Goal: Information Seeking & Learning: Learn about a topic

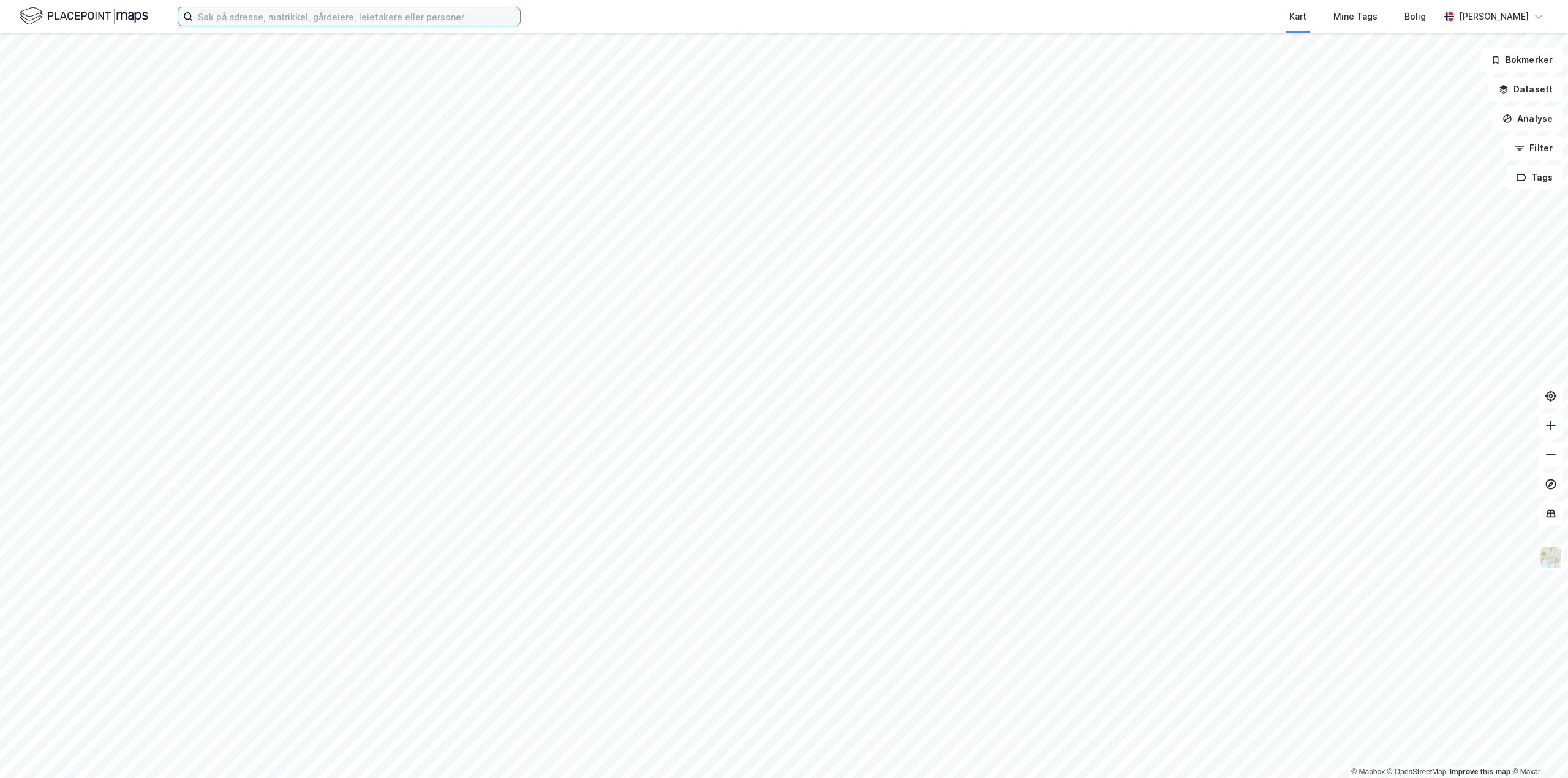
click at [288, 18] on input at bounding box center [356, 16] width 327 height 19
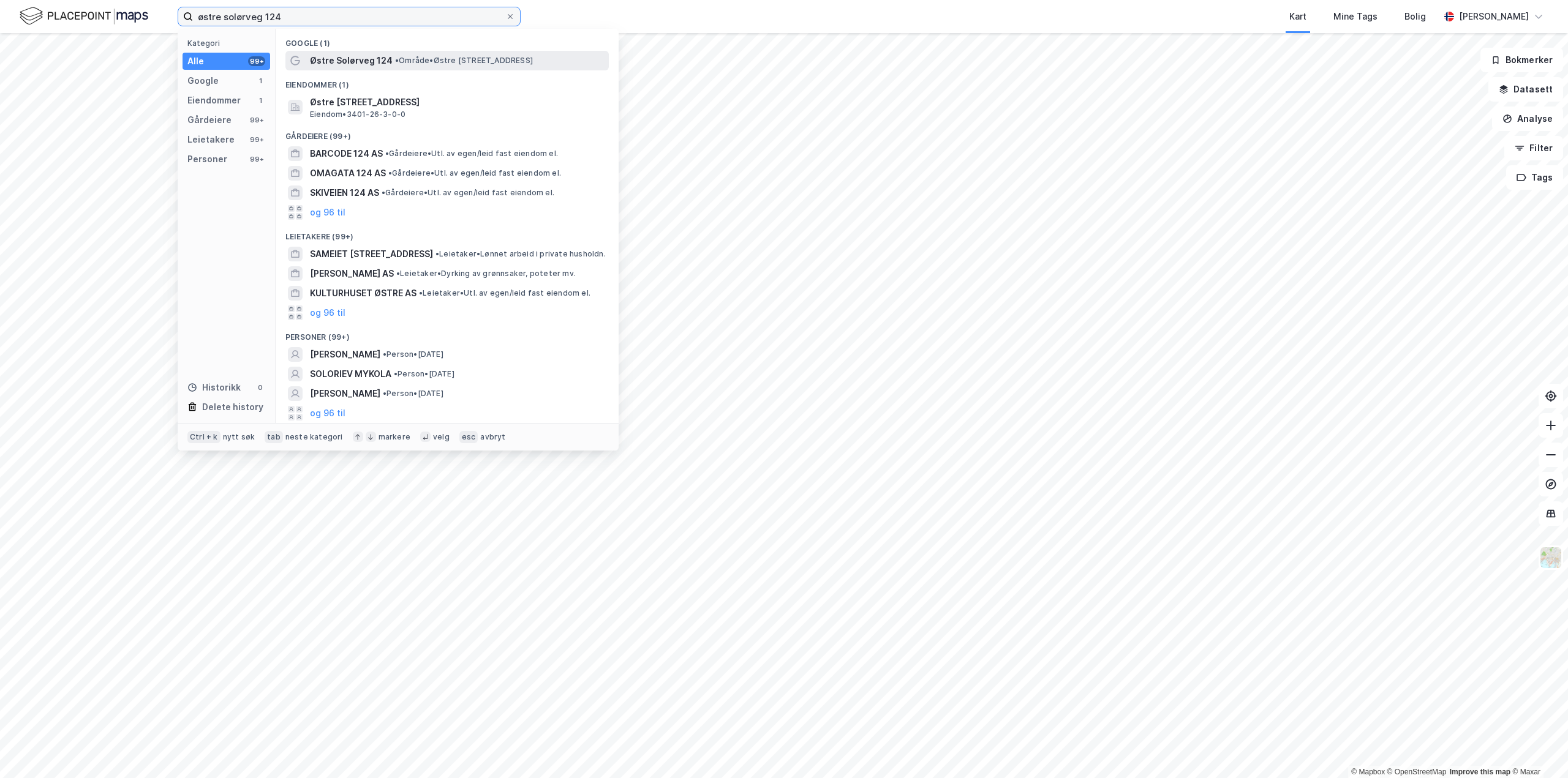
type input "østre solørveg 124"
click at [355, 59] on span "Østre Solørveg 124" at bounding box center [352, 60] width 83 height 15
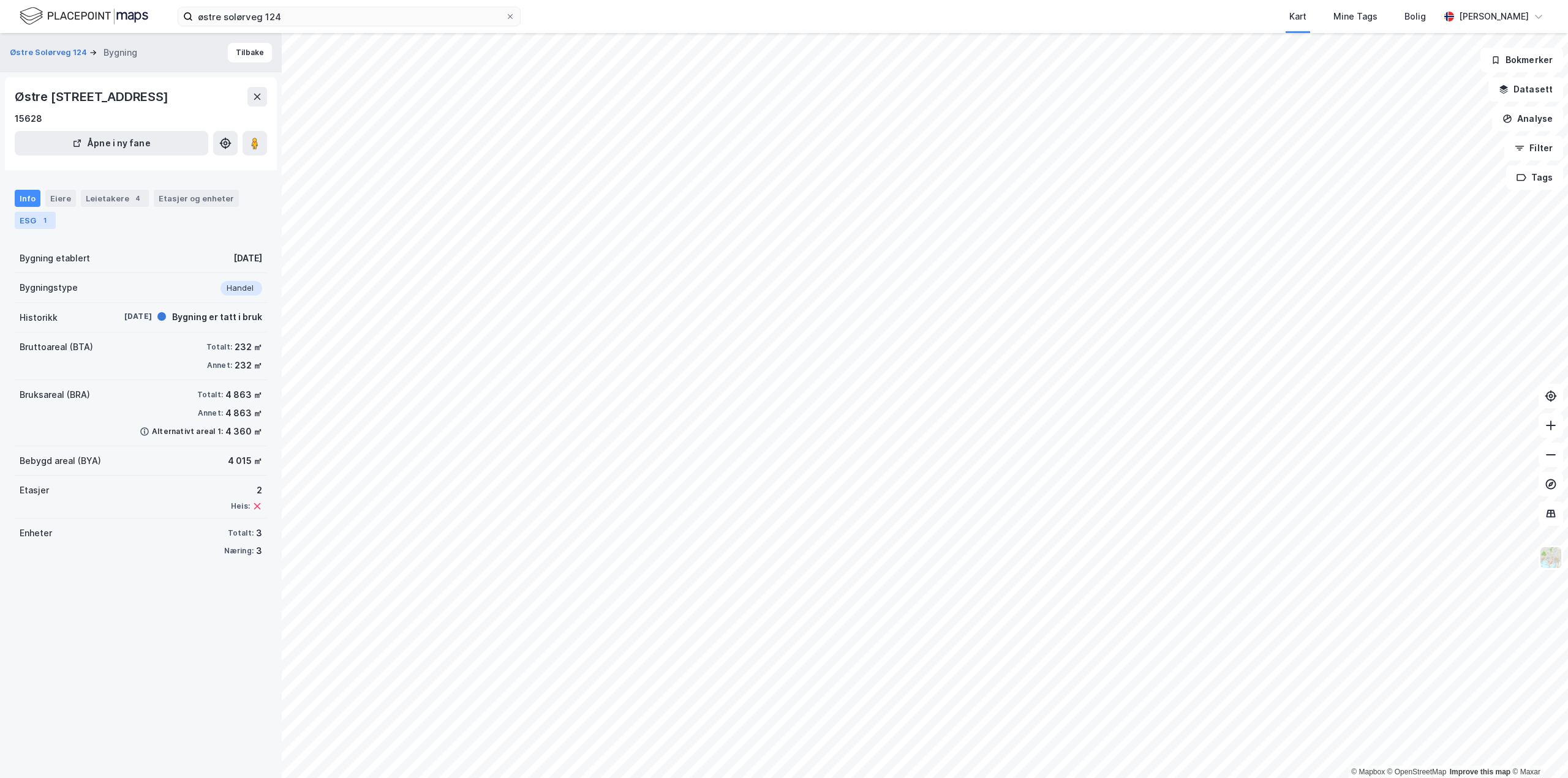
click at [35, 219] on div "ESG 1" at bounding box center [35, 220] width 41 height 17
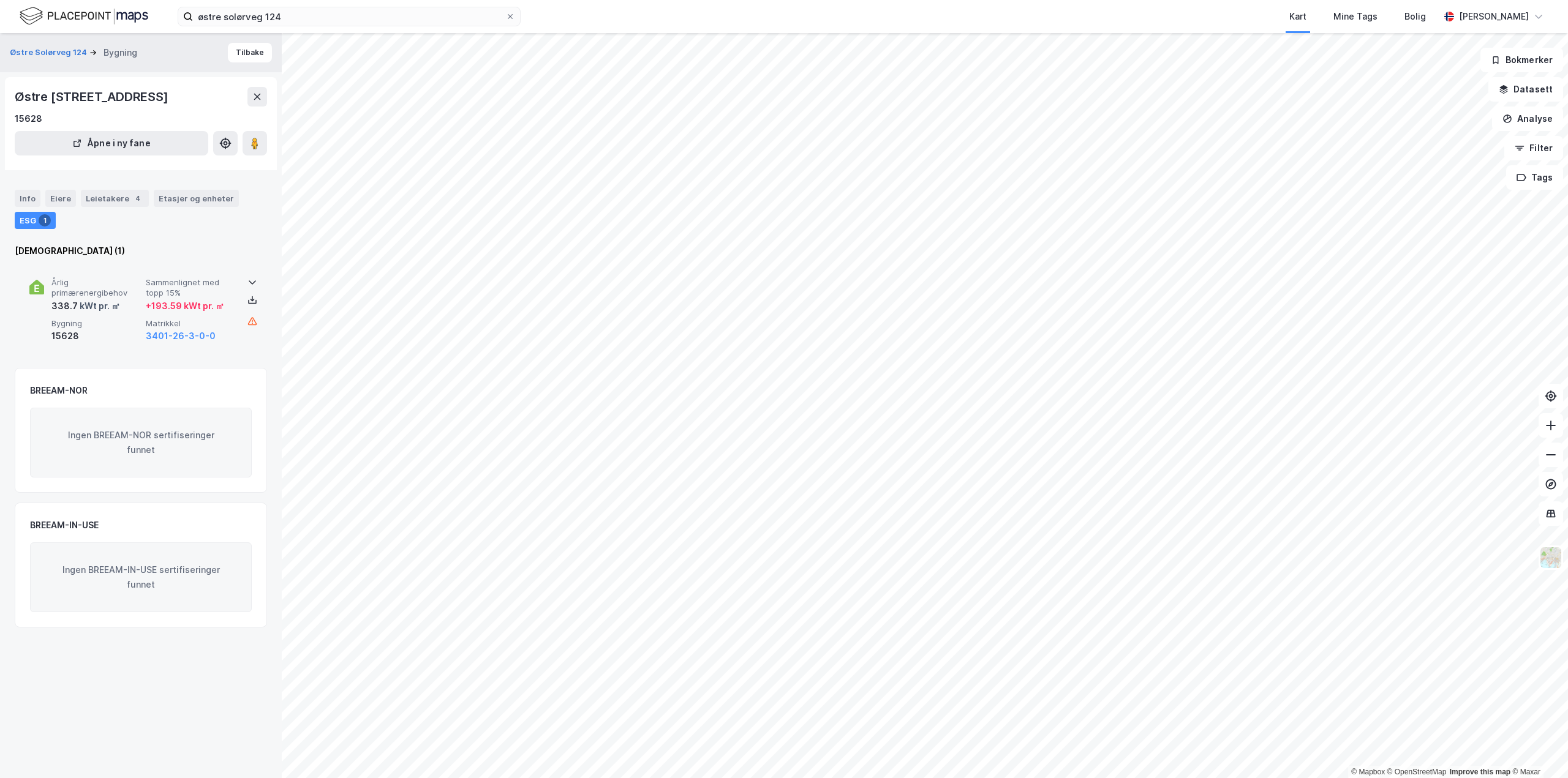
click at [66, 291] on span "Årlig primærenergibehov" at bounding box center [95, 288] width 89 height 21
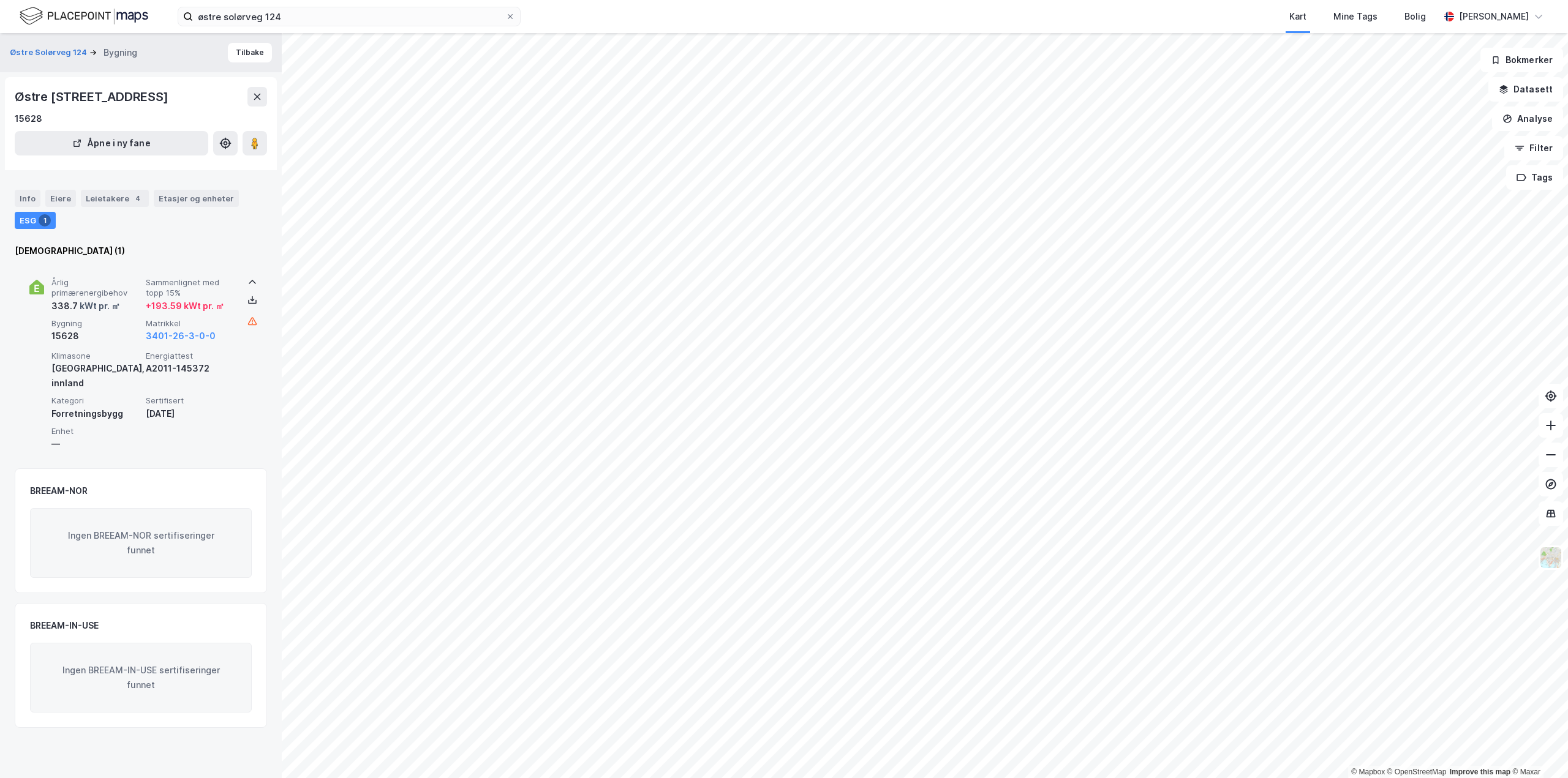
click at [167, 406] on div "[DATE]" at bounding box center [190, 413] width 89 height 15
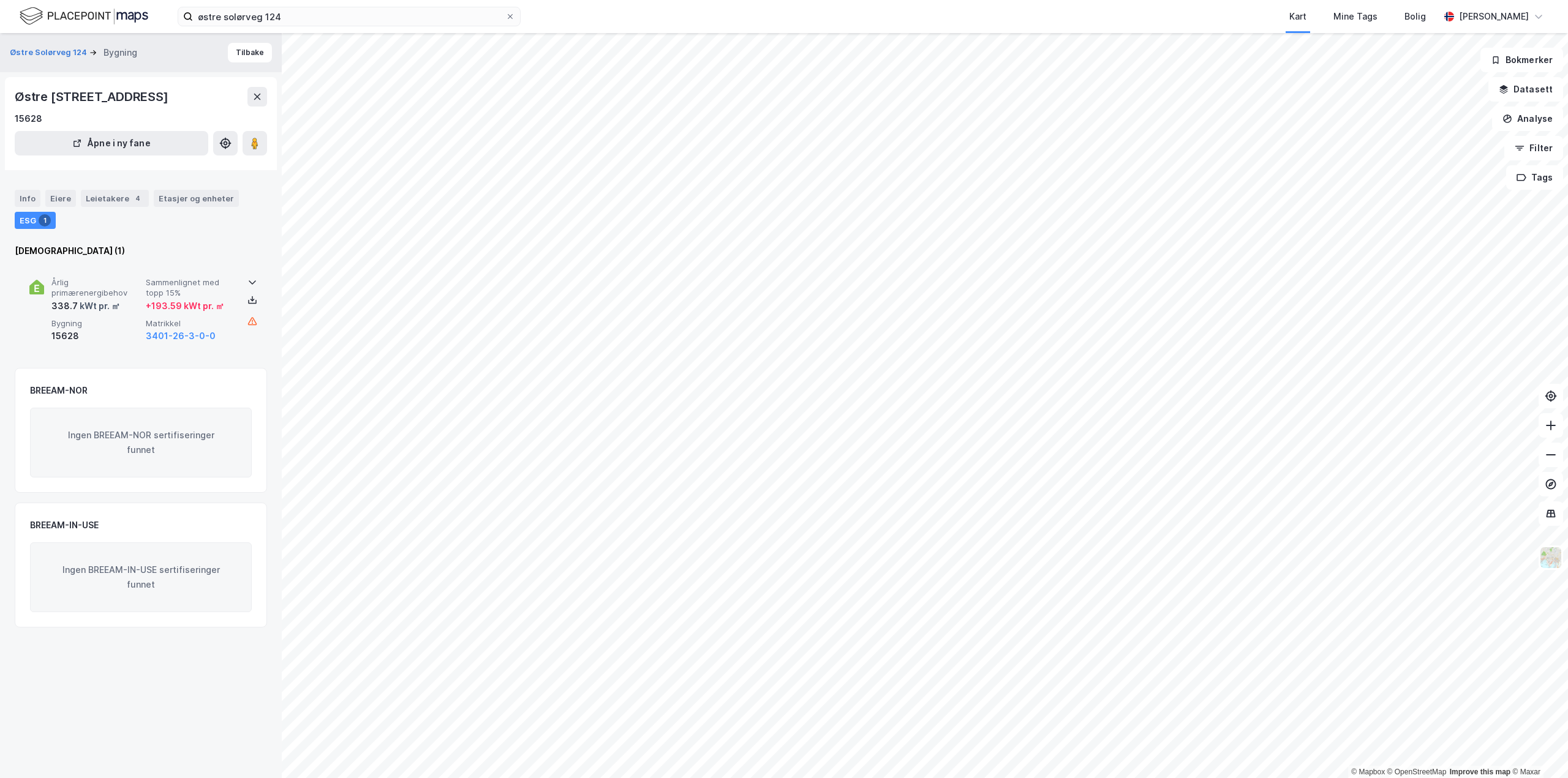
click at [83, 304] on div "kWt pr. ㎡" at bounding box center [99, 306] width 42 height 15
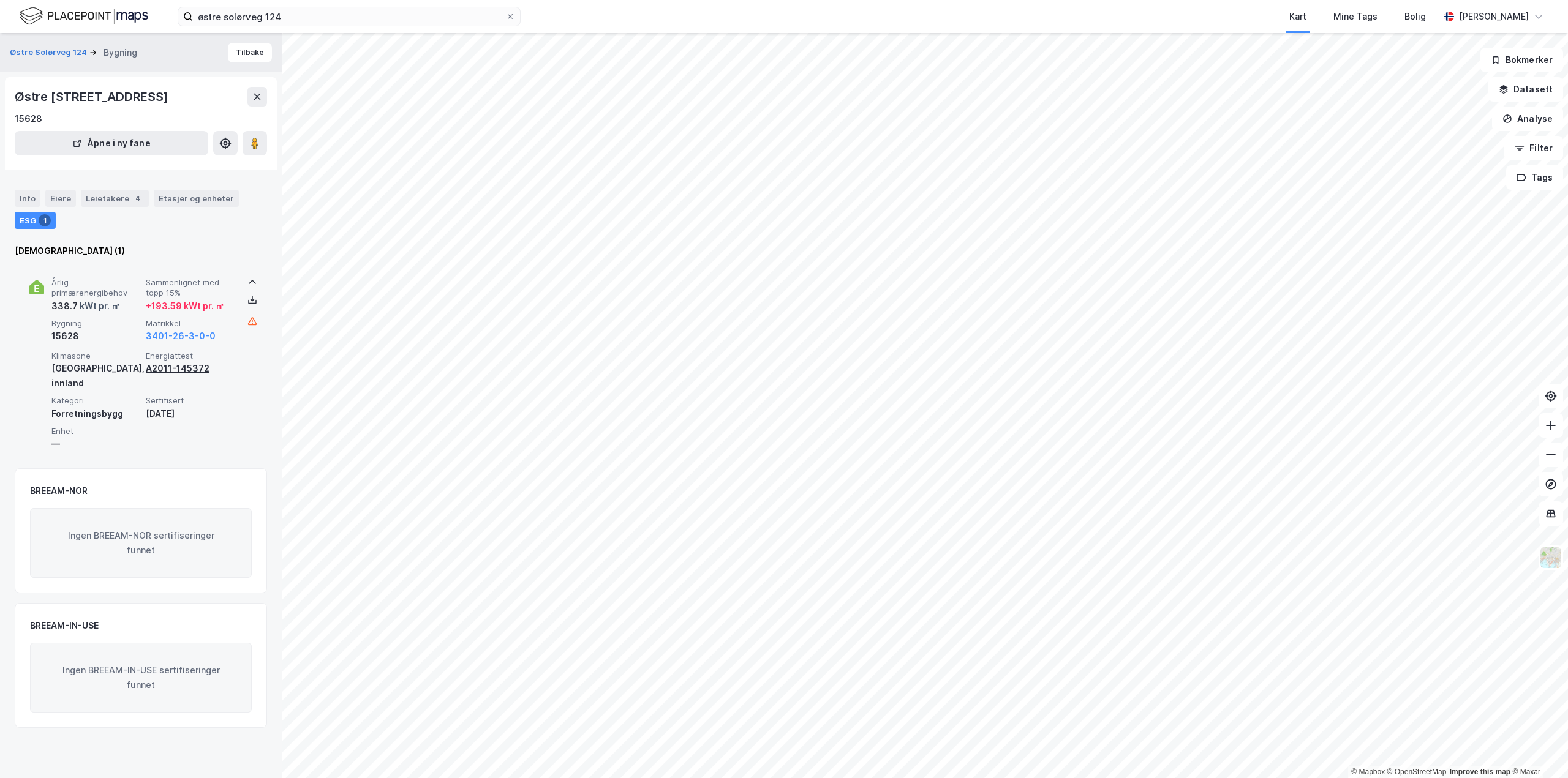
click at [178, 368] on div "A2011-145372" at bounding box center [190, 368] width 89 height 15
click at [132, 200] on div "4" at bounding box center [138, 199] width 12 height 12
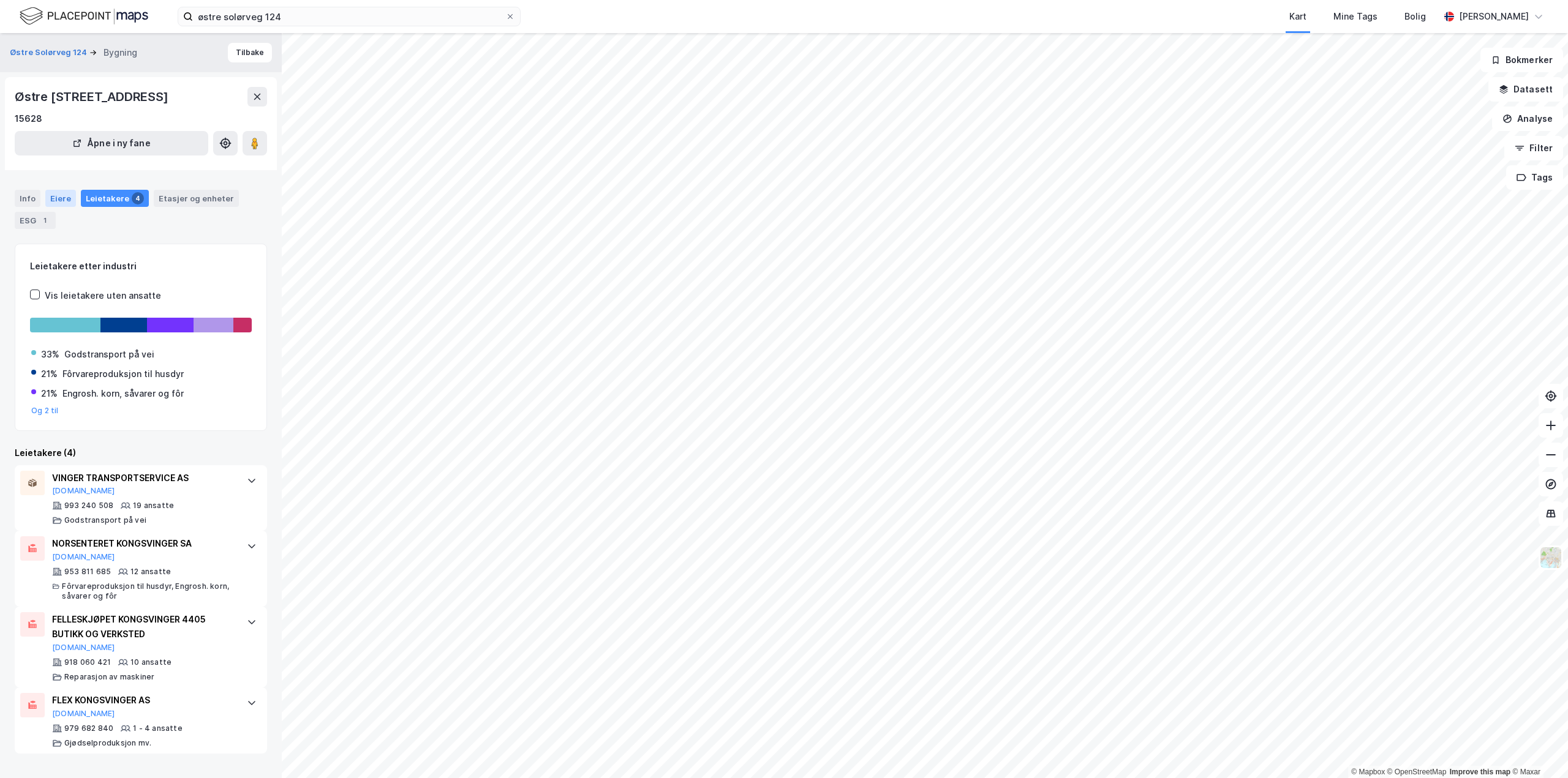
click at [59, 196] on div "Eiere" at bounding box center [60, 198] width 31 height 17
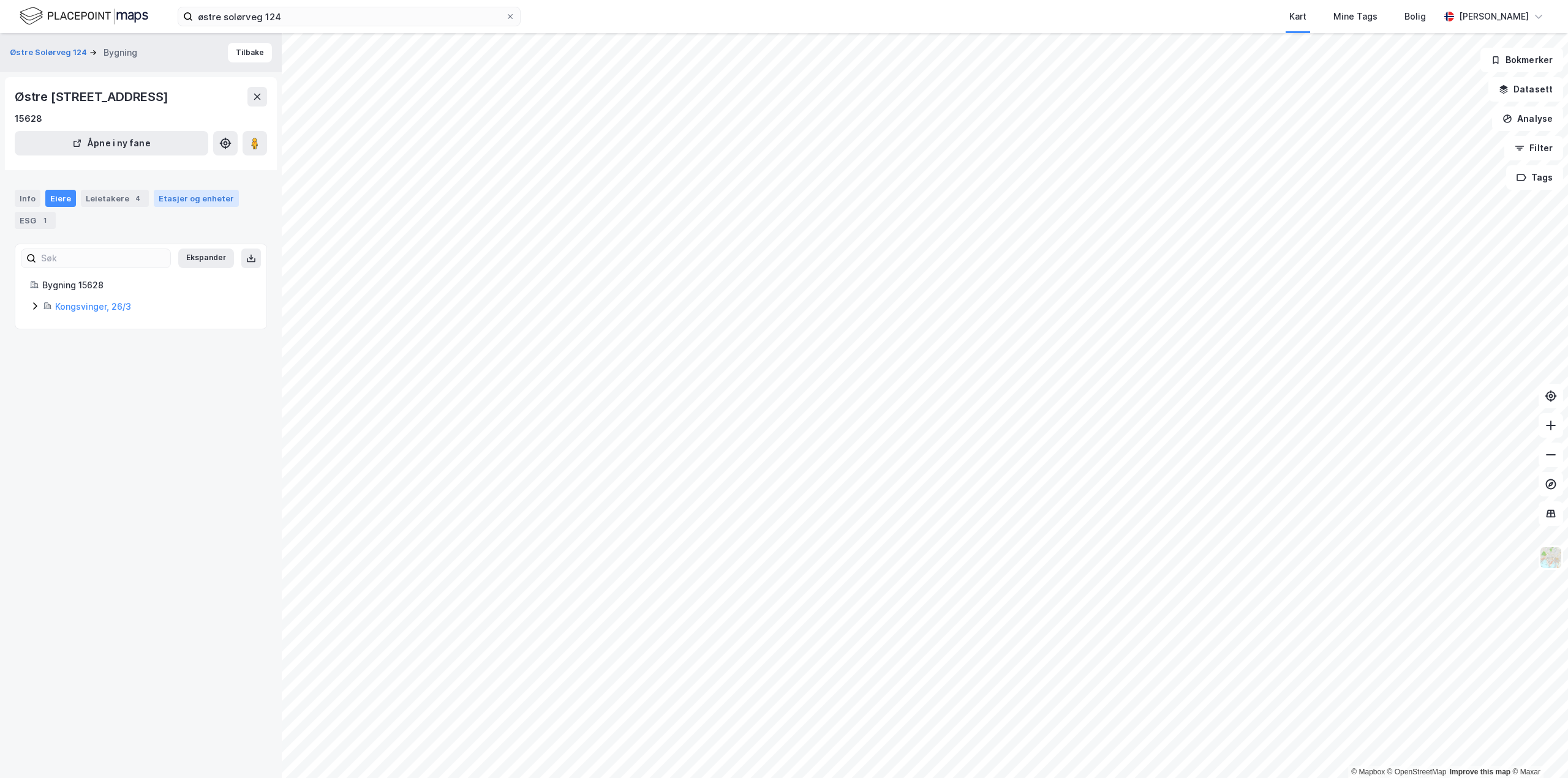
click at [197, 198] on div "Etasjer og enheter" at bounding box center [196, 198] width 75 height 11
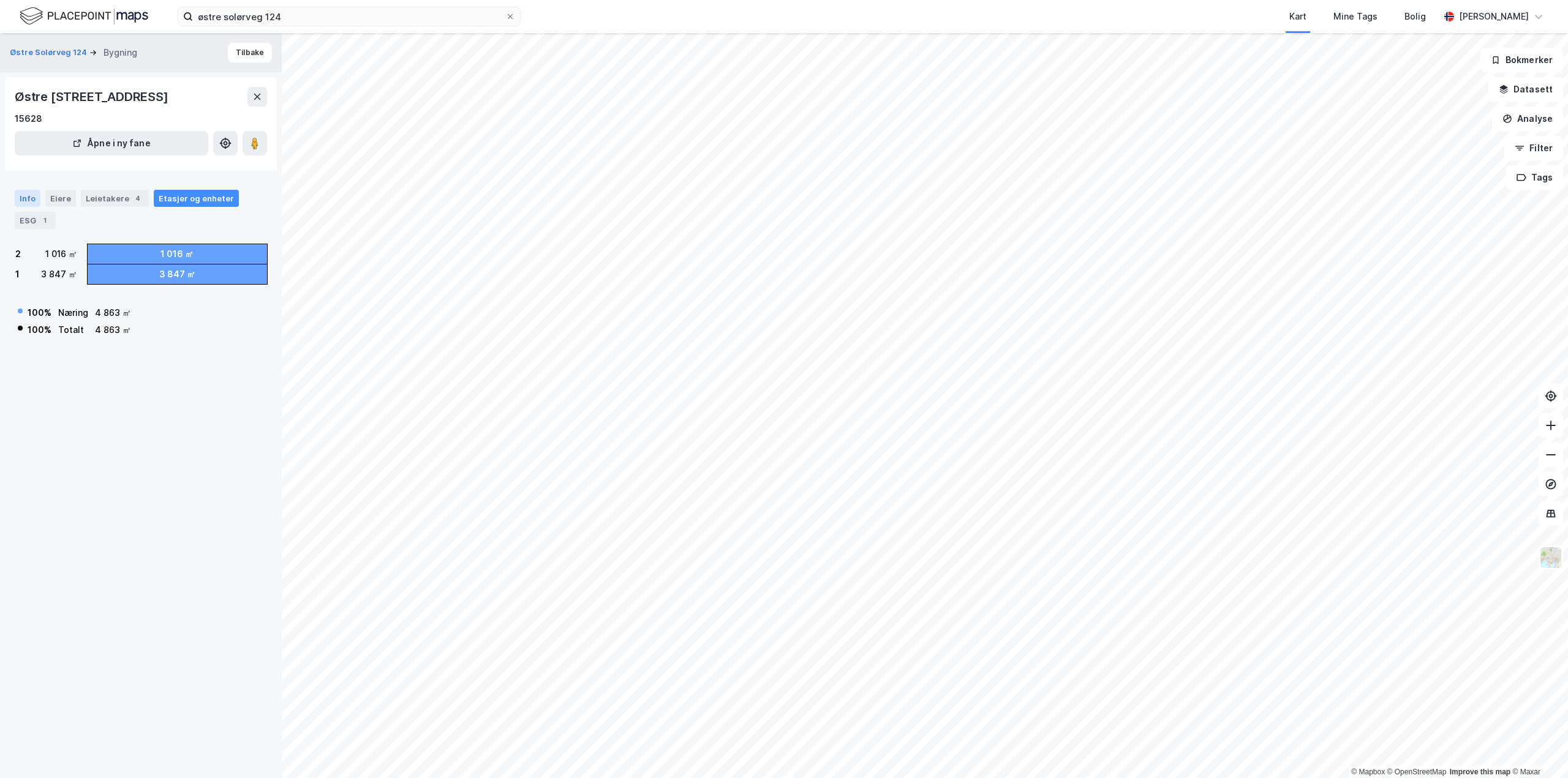
click at [28, 203] on div "Info" at bounding box center [27, 198] width 26 height 17
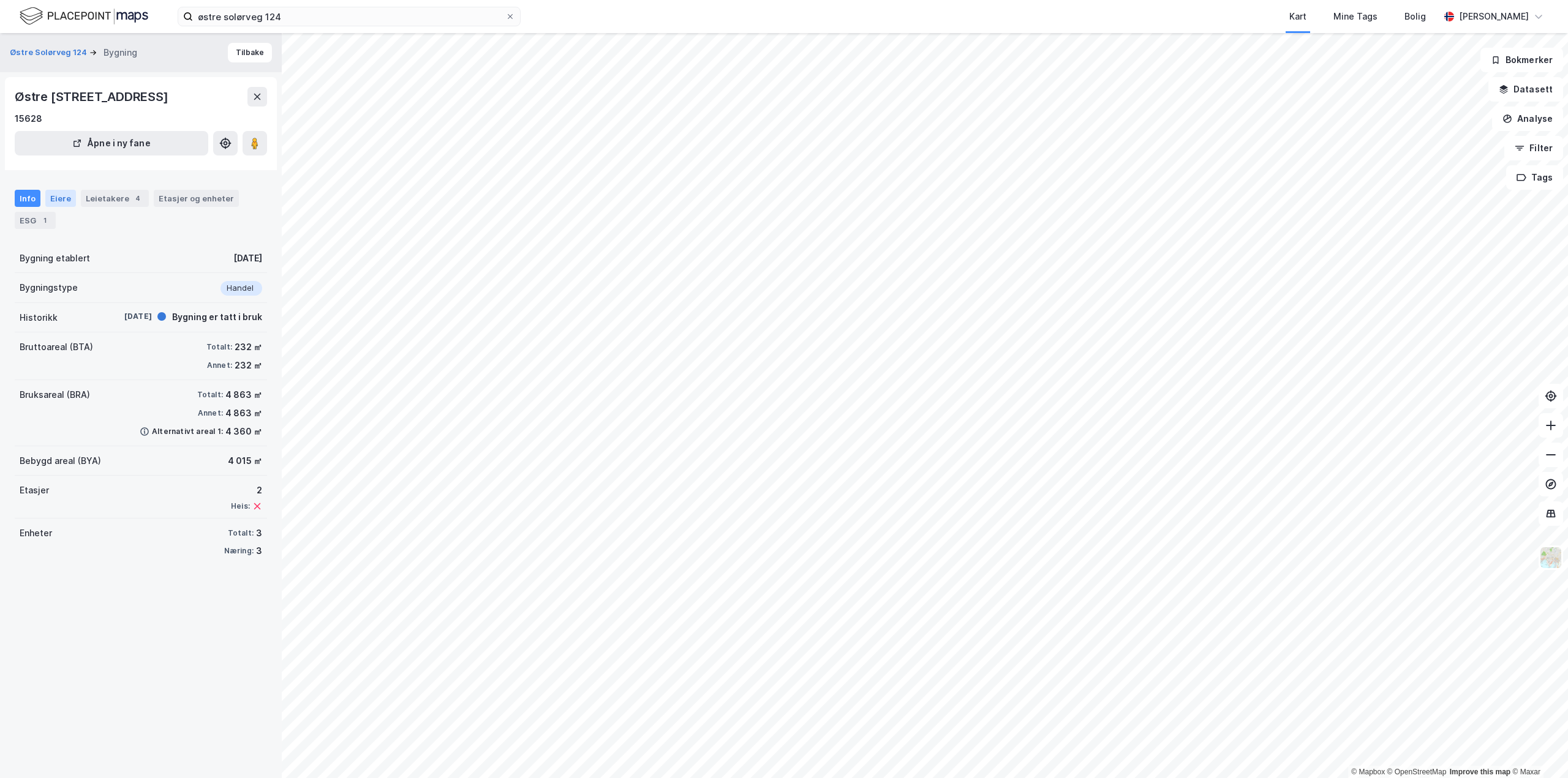
click at [58, 200] on div "Eiere" at bounding box center [60, 198] width 31 height 17
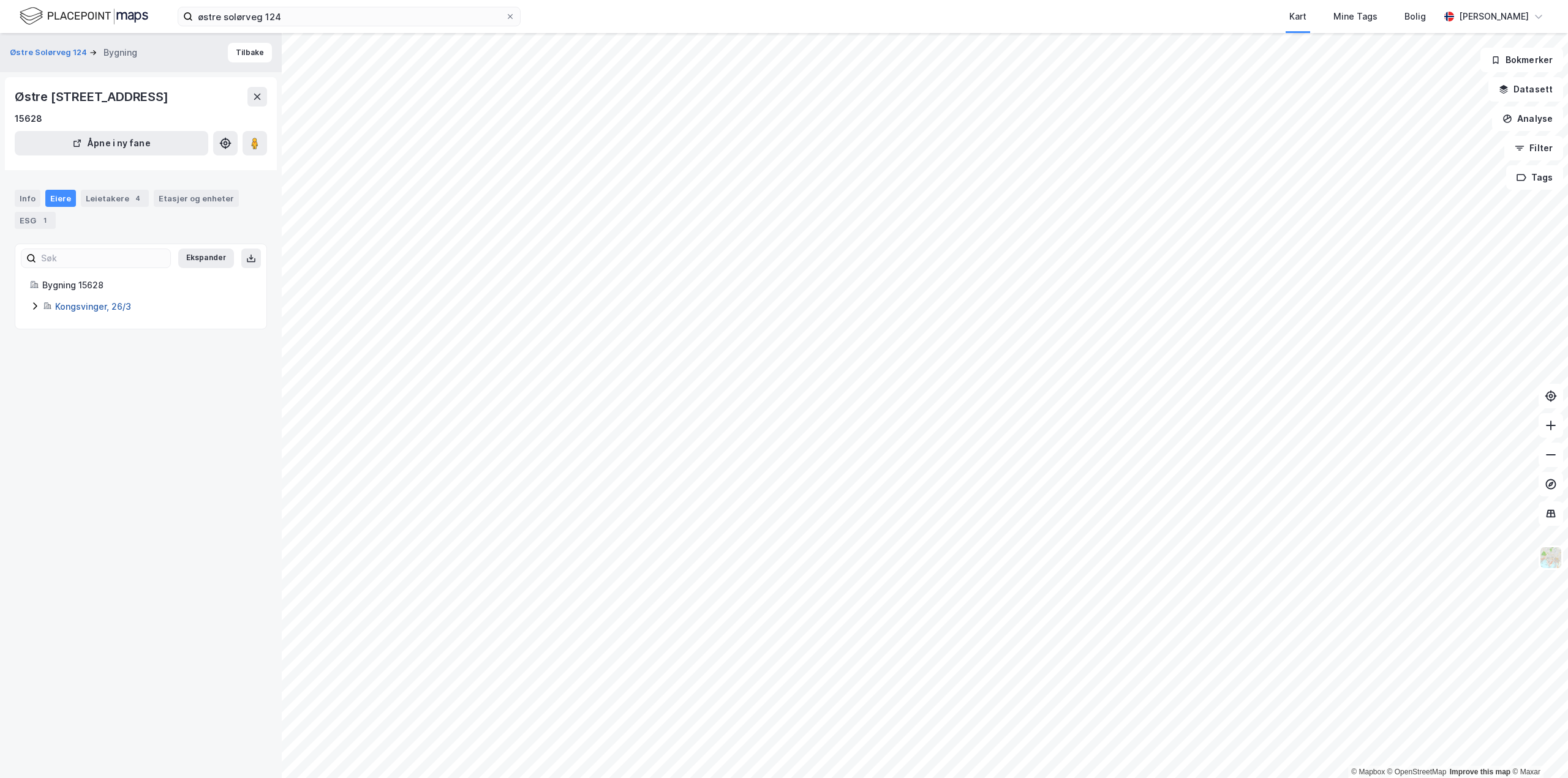
click at [64, 310] on link "Kongsvinger, 26/3" at bounding box center [93, 306] width 76 height 11
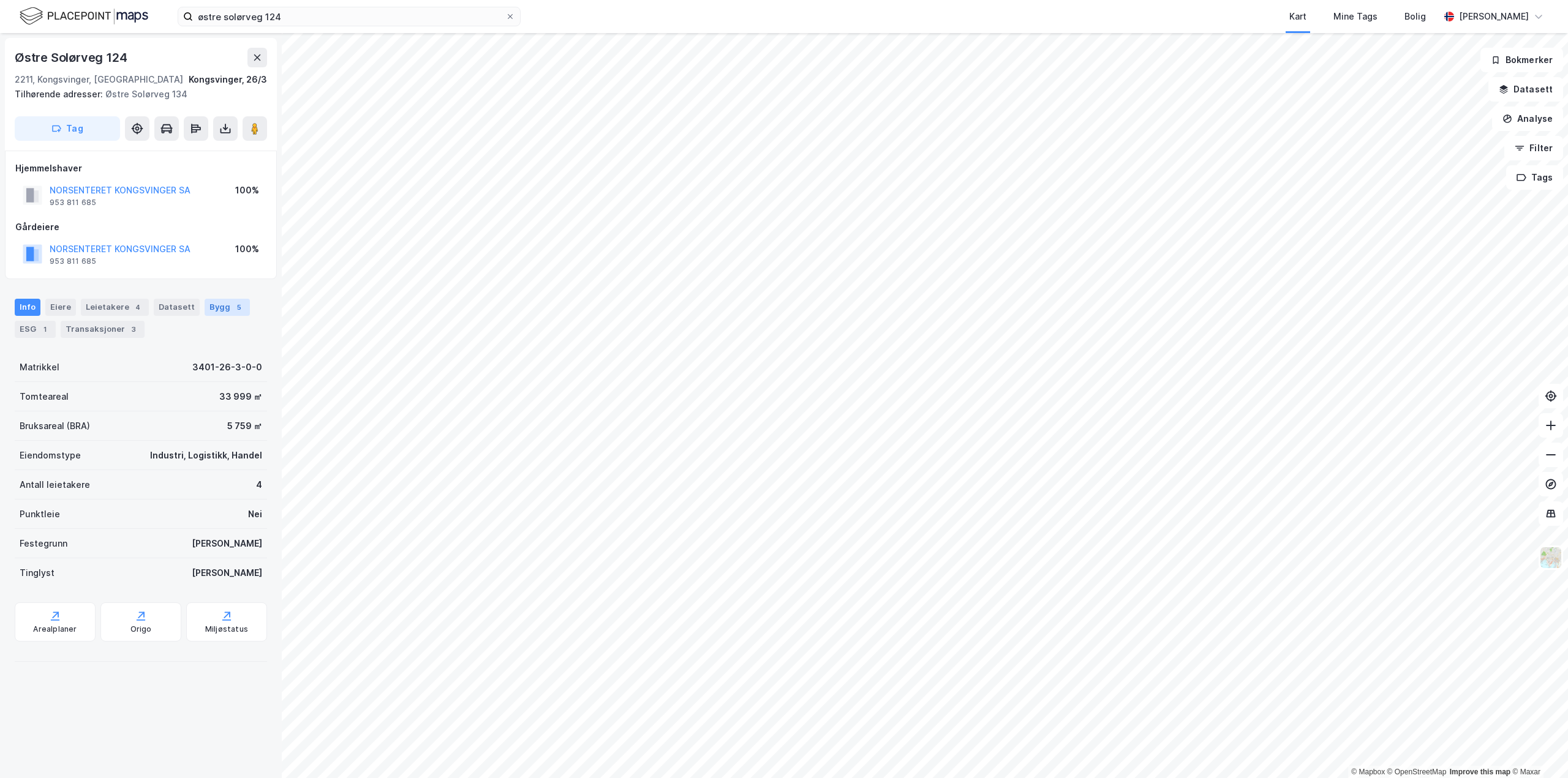
click at [219, 306] on div "Bygg 5" at bounding box center [227, 306] width 45 height 17
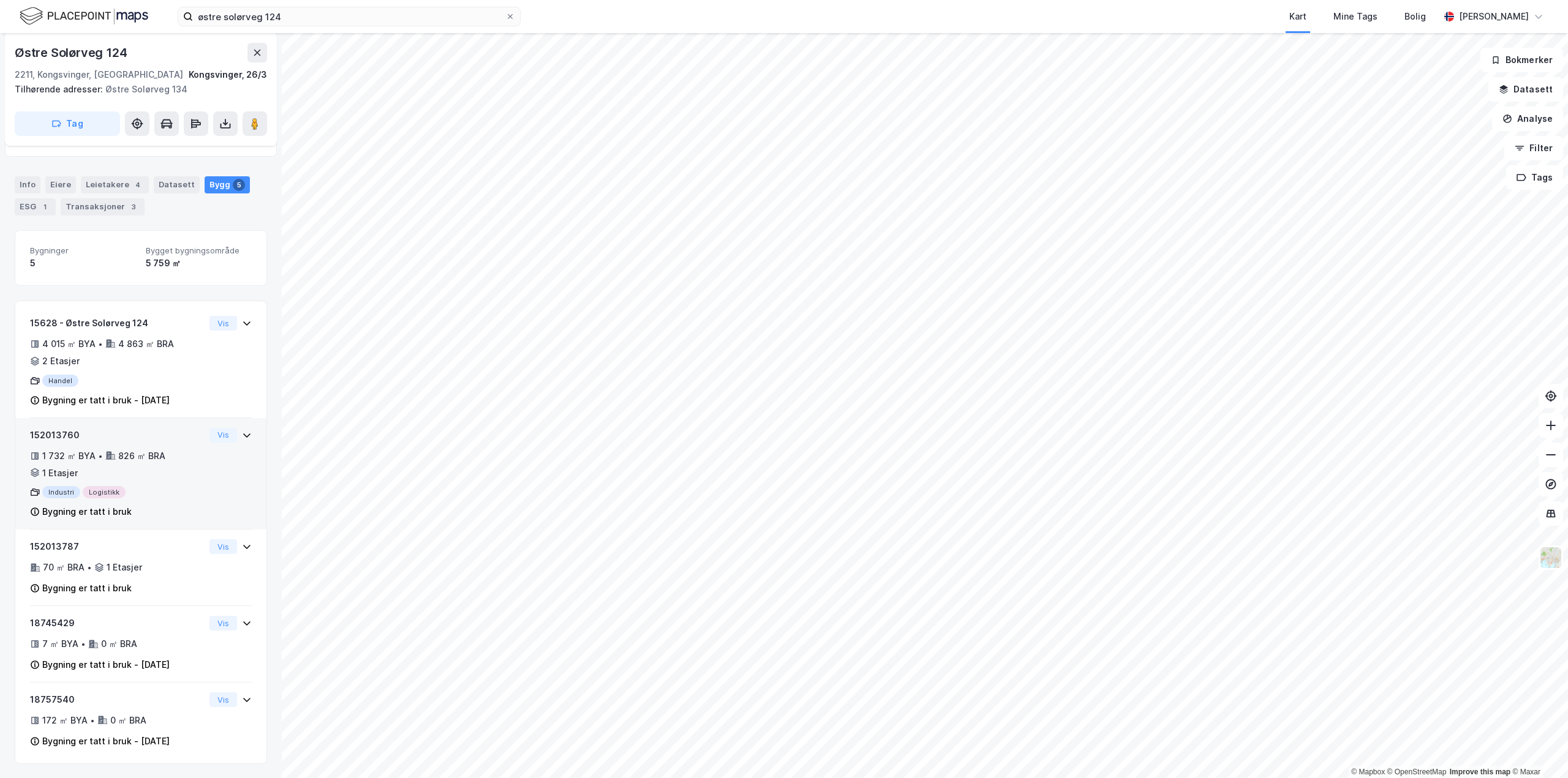
scroll to position [123, 0]
click at [161, 483] on div "152013760 1 732 ㎡ BYA • 826 ㎡ BRA • 1 Etasjer Industri Logistikk Bygning er tat…" at bounding box center [117, 473] width 175 height 92
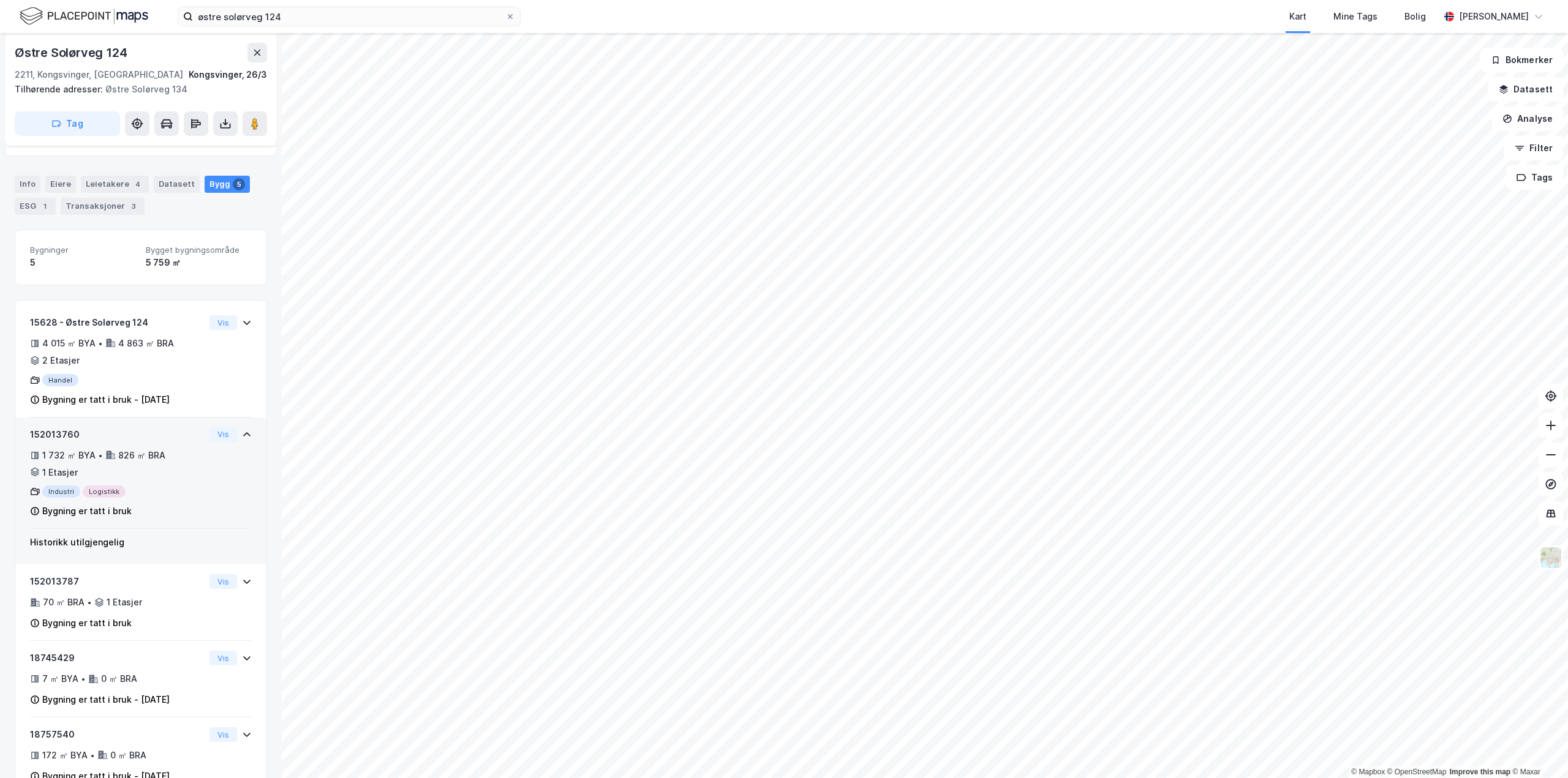
click at [161, 483] on div "152013760 1 732 ㎡ BYA • 826 ㎡ BRA • 1 Etasjer Industri Logistikk Bygning er tat…" at bounding box center [117, 473] width 175 height 92
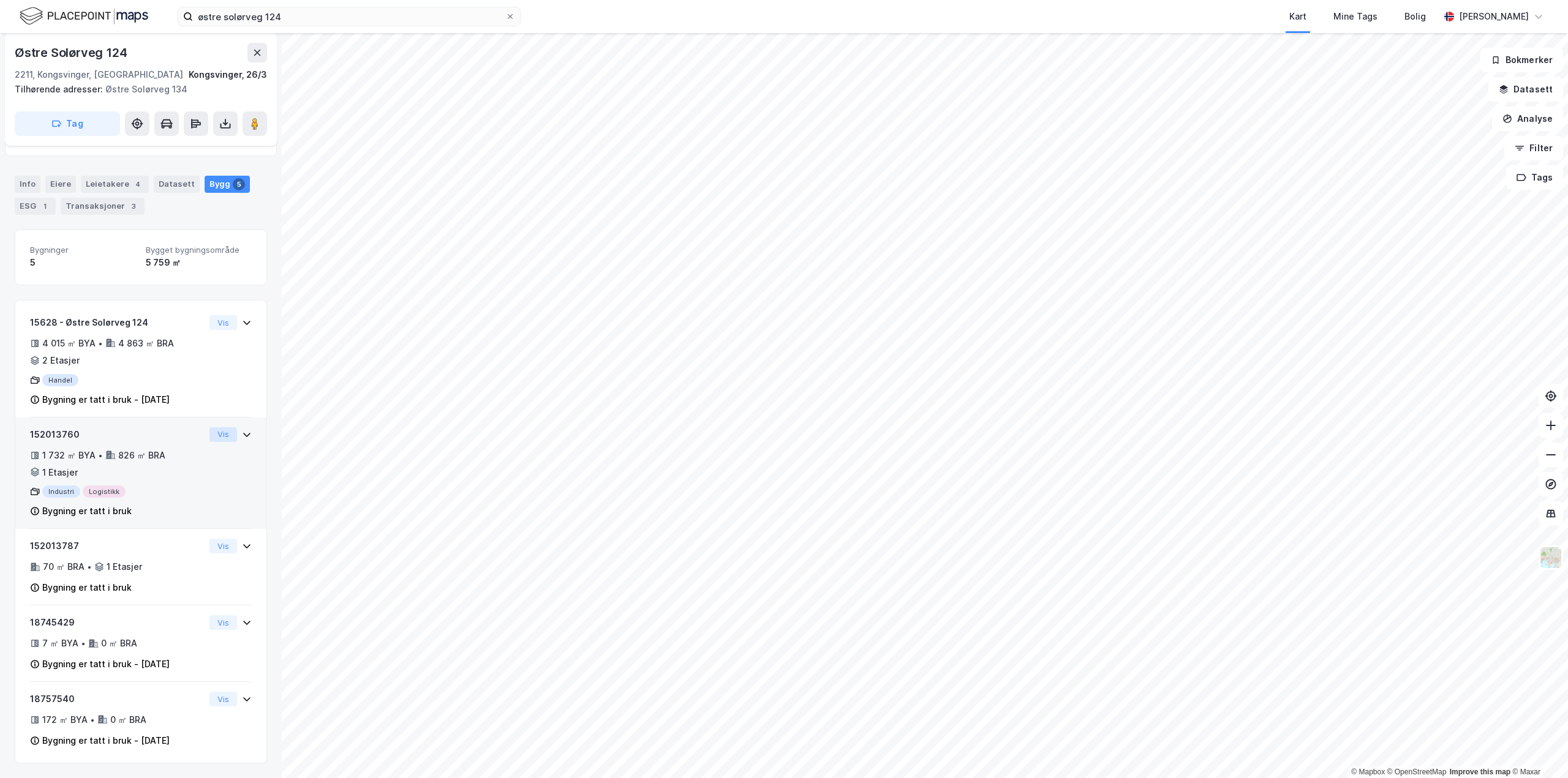
click at [220, 440] on button "Vis" at bounding box center [223, 434] width 27 height 15
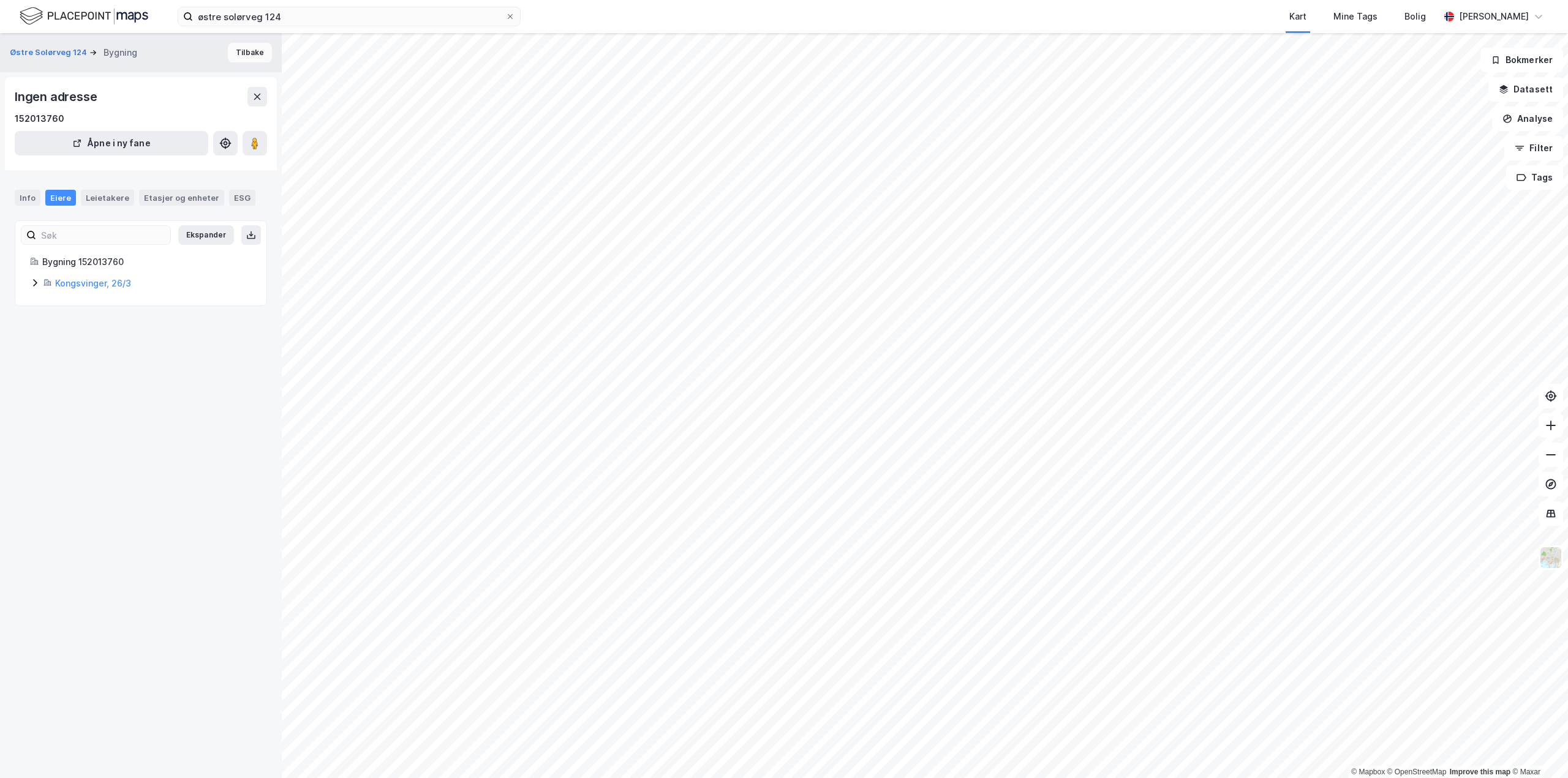
click at [248, 52] on button "Tilbake" at bounding box center [250, 53] width 44 height 19
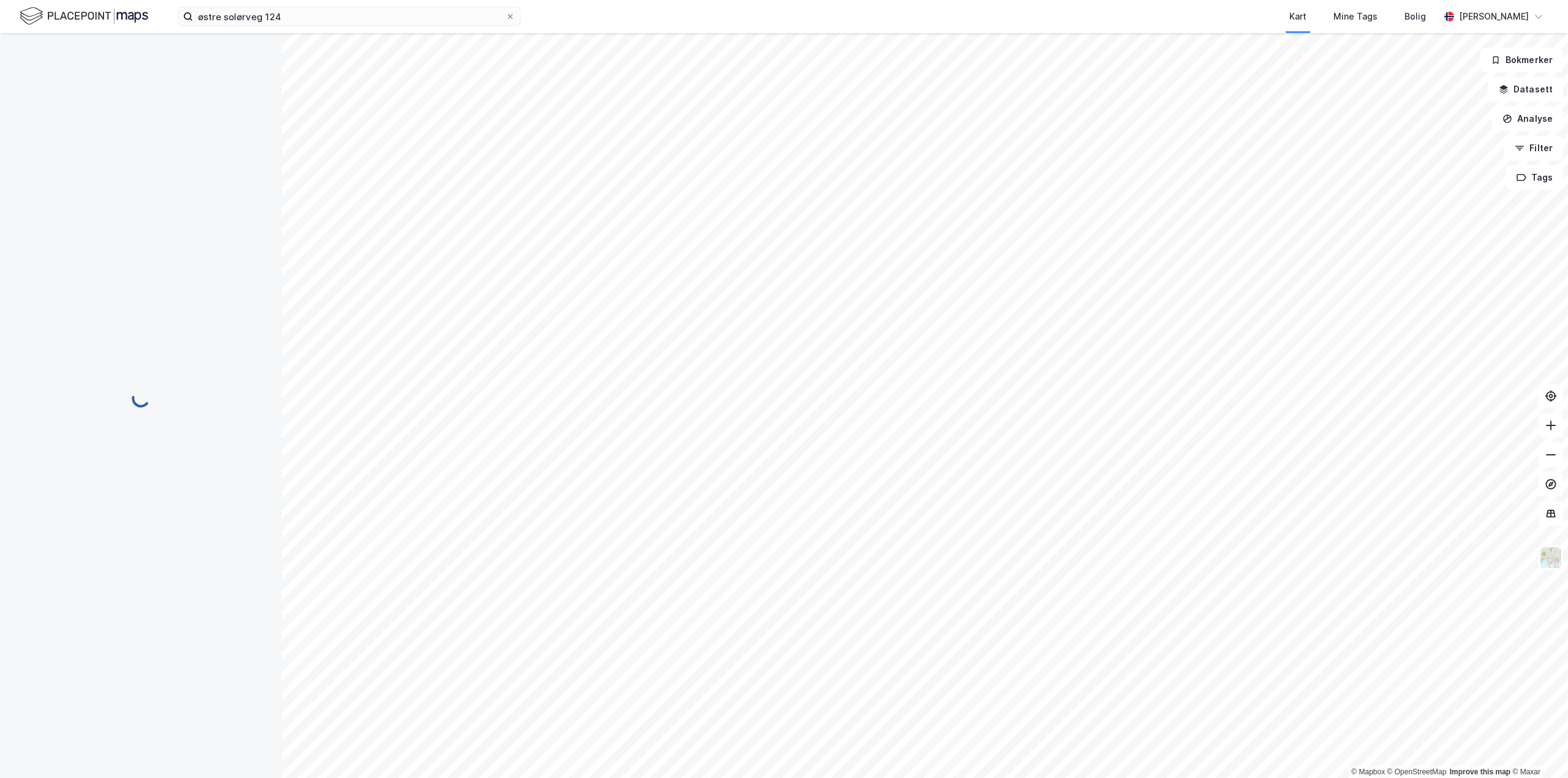
scroll to position [123, 0]
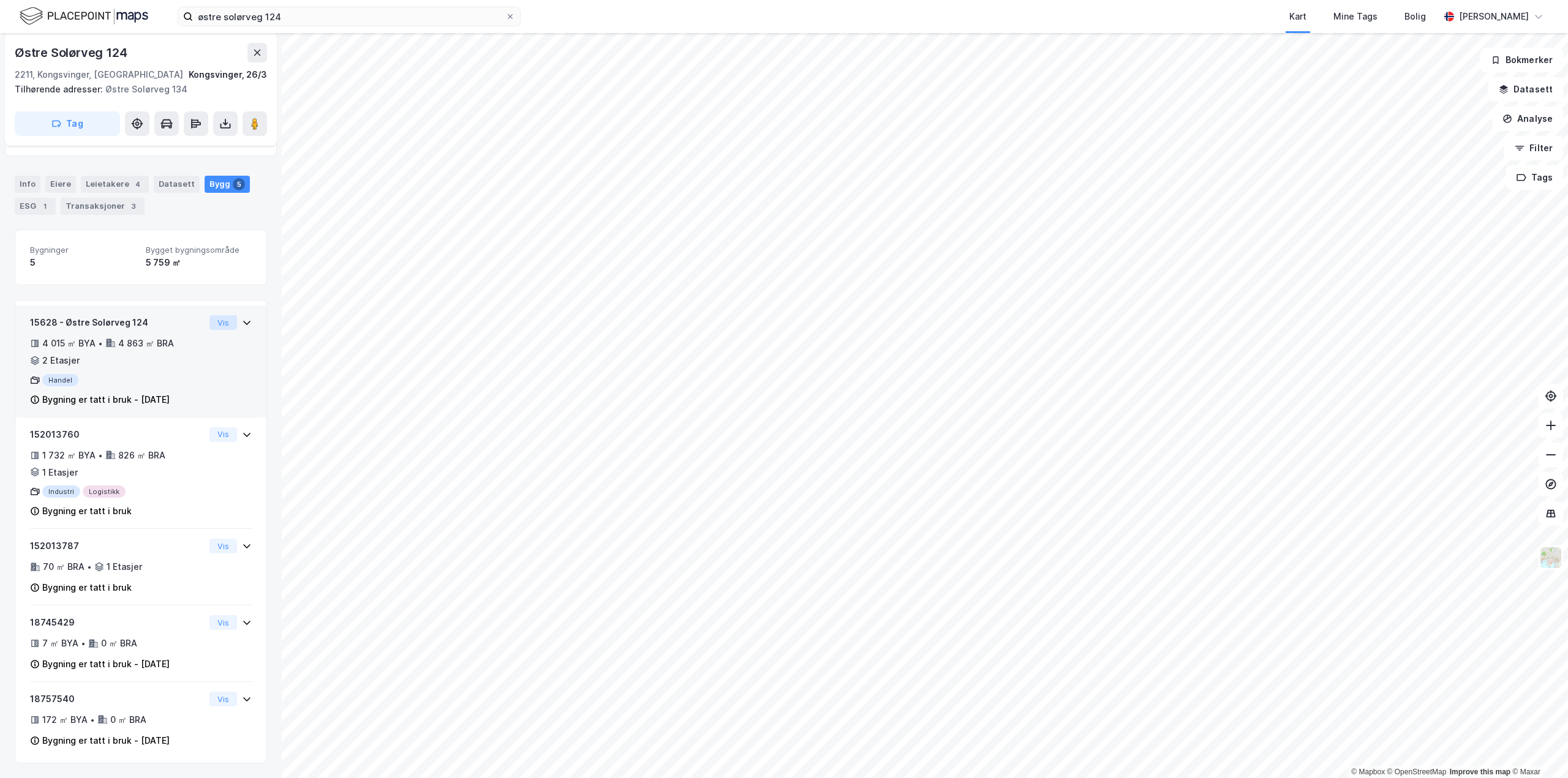
click at [217, 324] on button "Vis" at bounding box center [223, 322] width 27 height 15
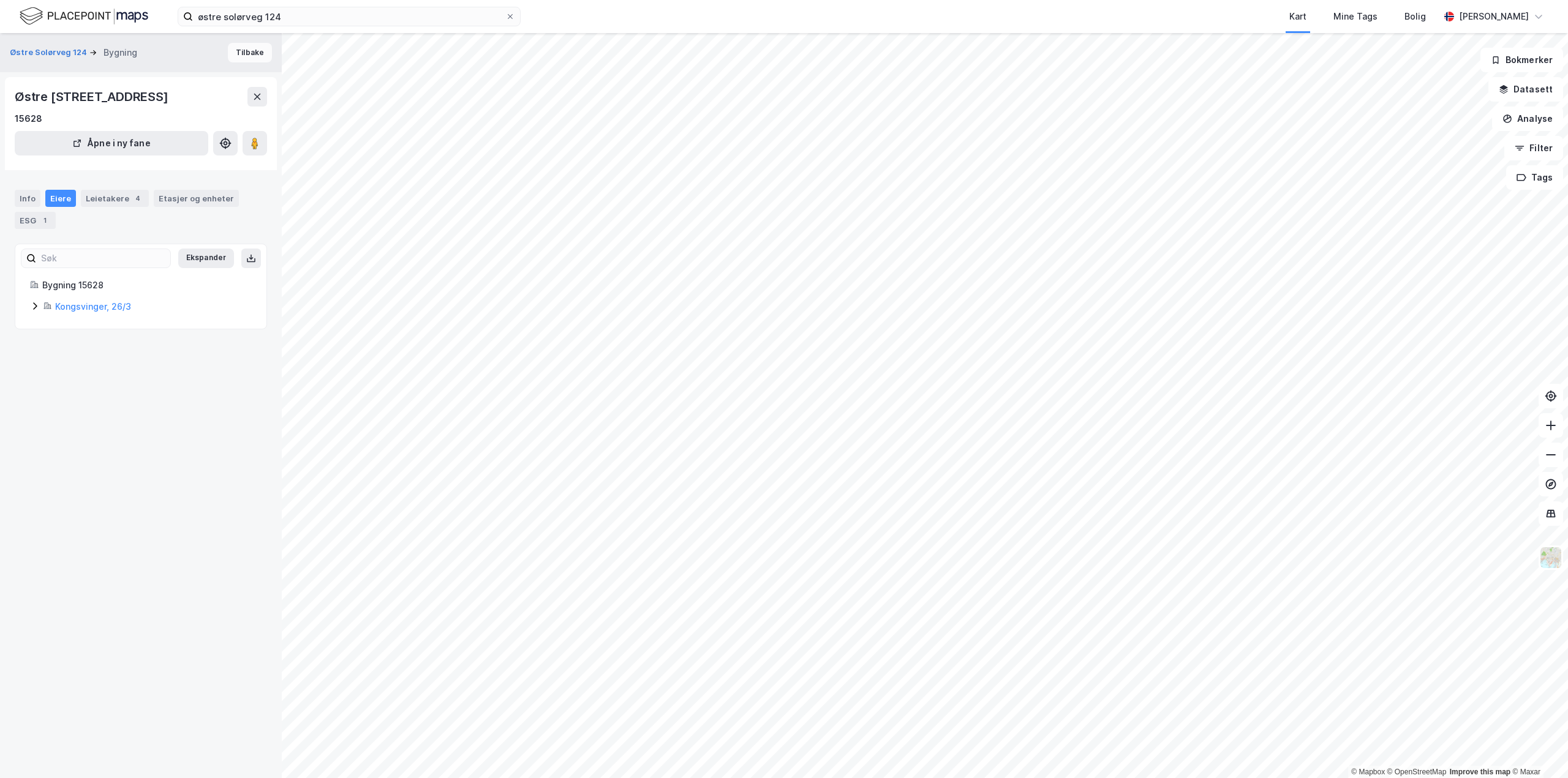
click at [245, 53] on button "Tilbake" at bounding box center [250, 53] width 44 height 19
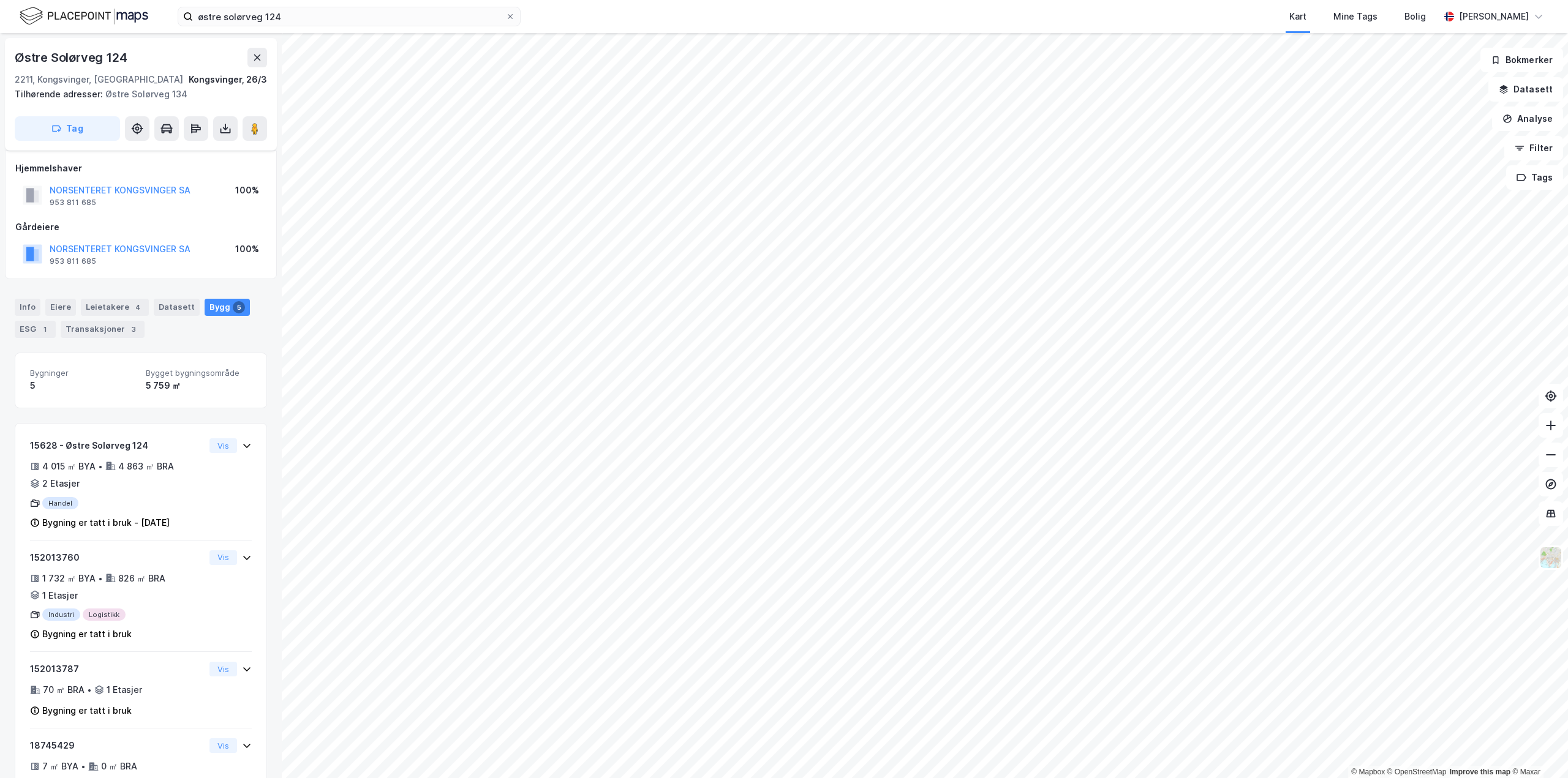
scroll to position [123, 0]
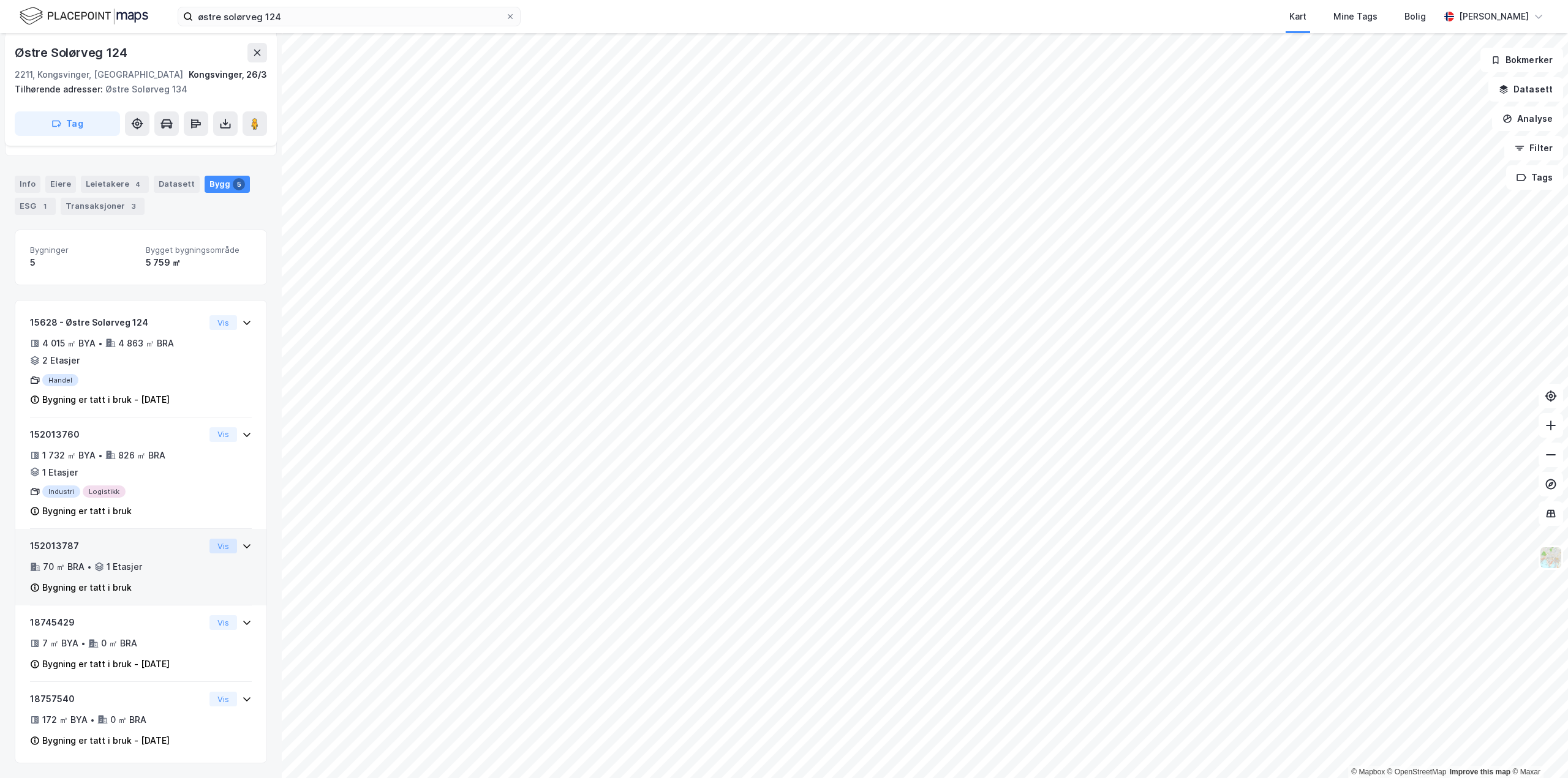
click at [213, 548] on button "Vis" at bounding box center [223, 546] width 27 height 15
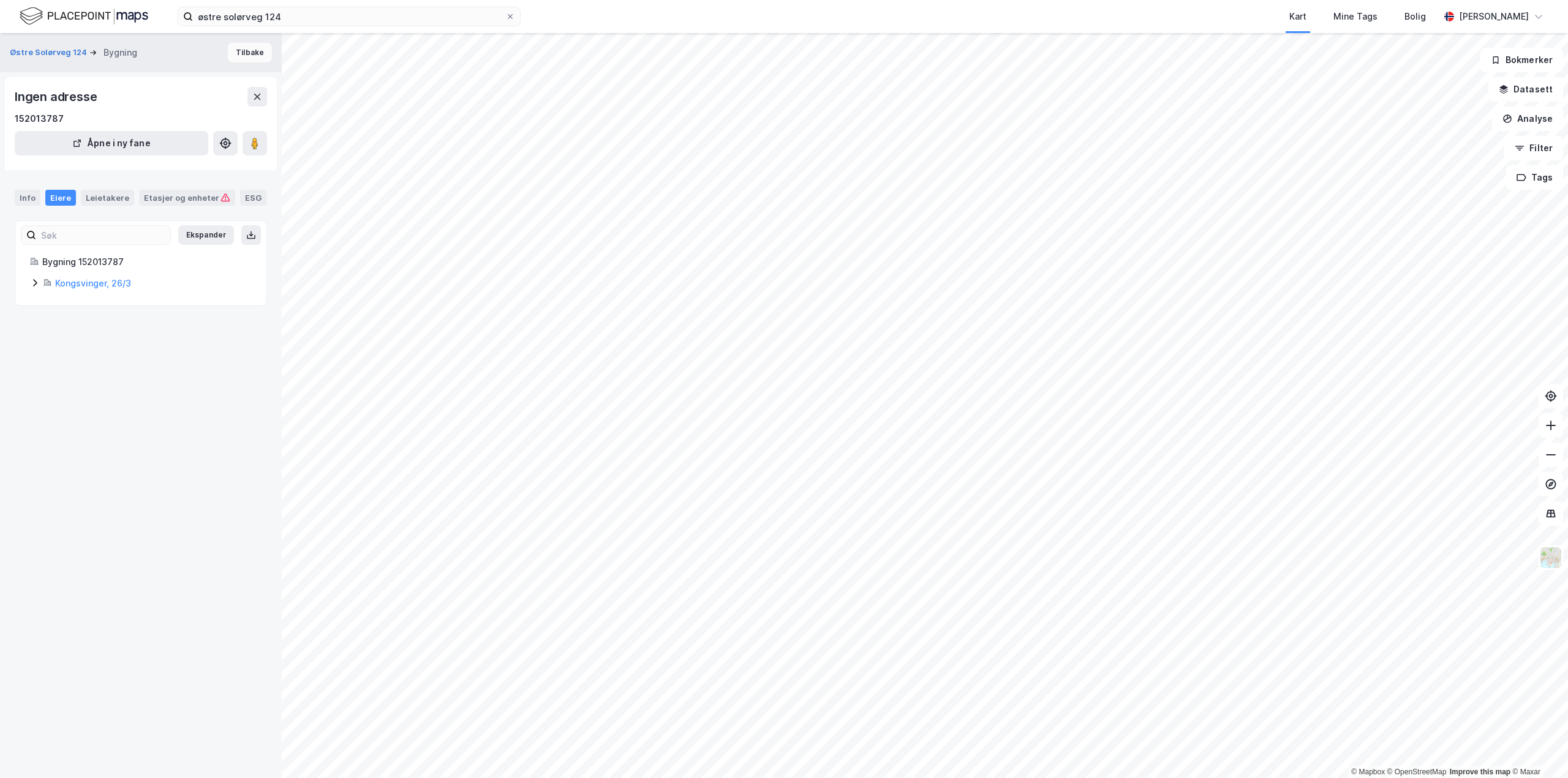
click at [234, 54] on button "Tilbake" at bounding box center [250, 53] width 44 height 19
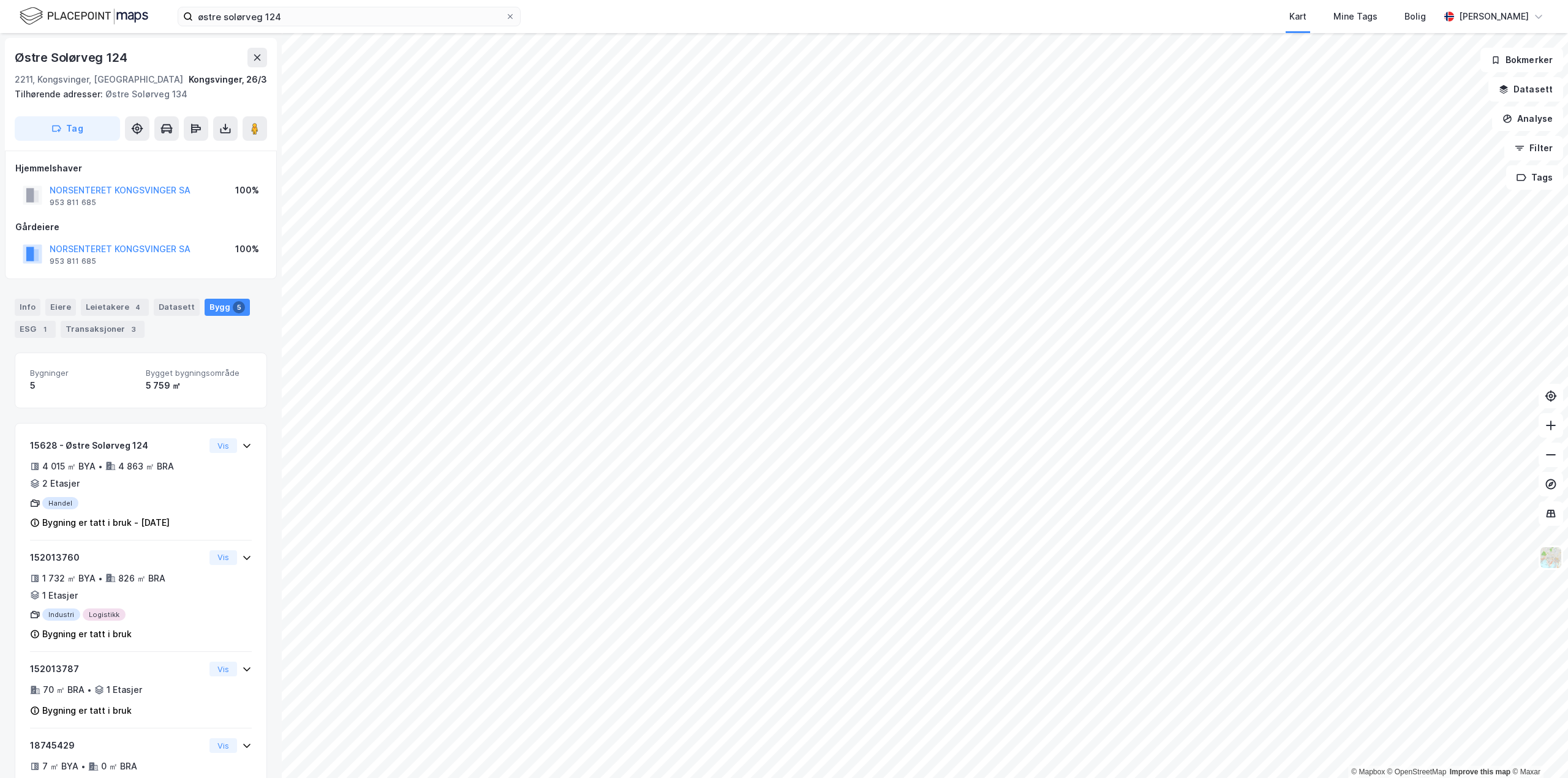
click at [147, 242] on div "NORSENTERET KONGSVINGER SA" at bounding box center [119, 249] width 140 height 15
click at [0, 0] on button "NORSENTERET KONGSVINGER SA" at bounding box center [0, 0] width 0 height 0
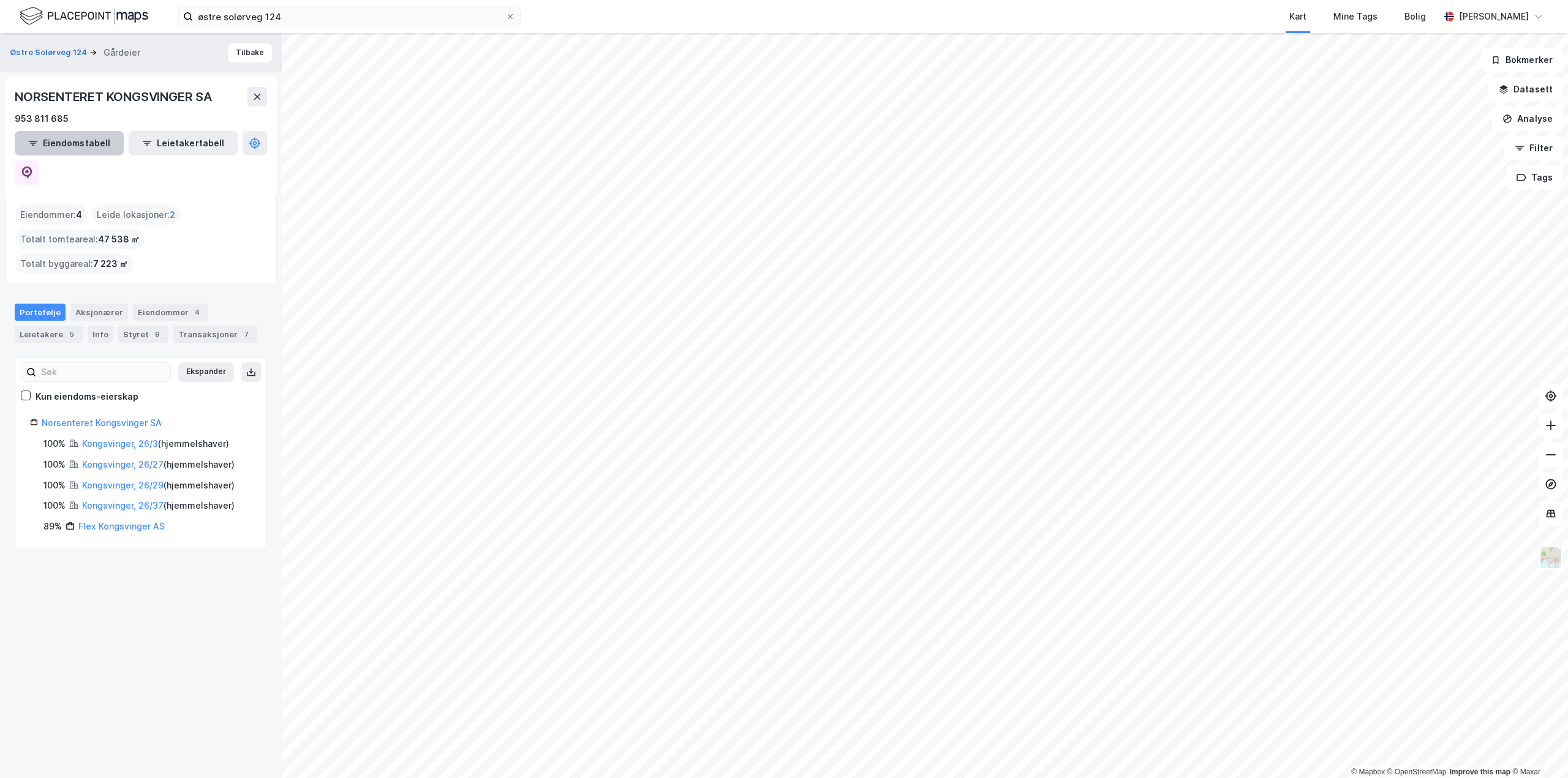
click at [80, 144] on button "Eiendomstabell" at bounding box center [69, 143] width 109 height 25
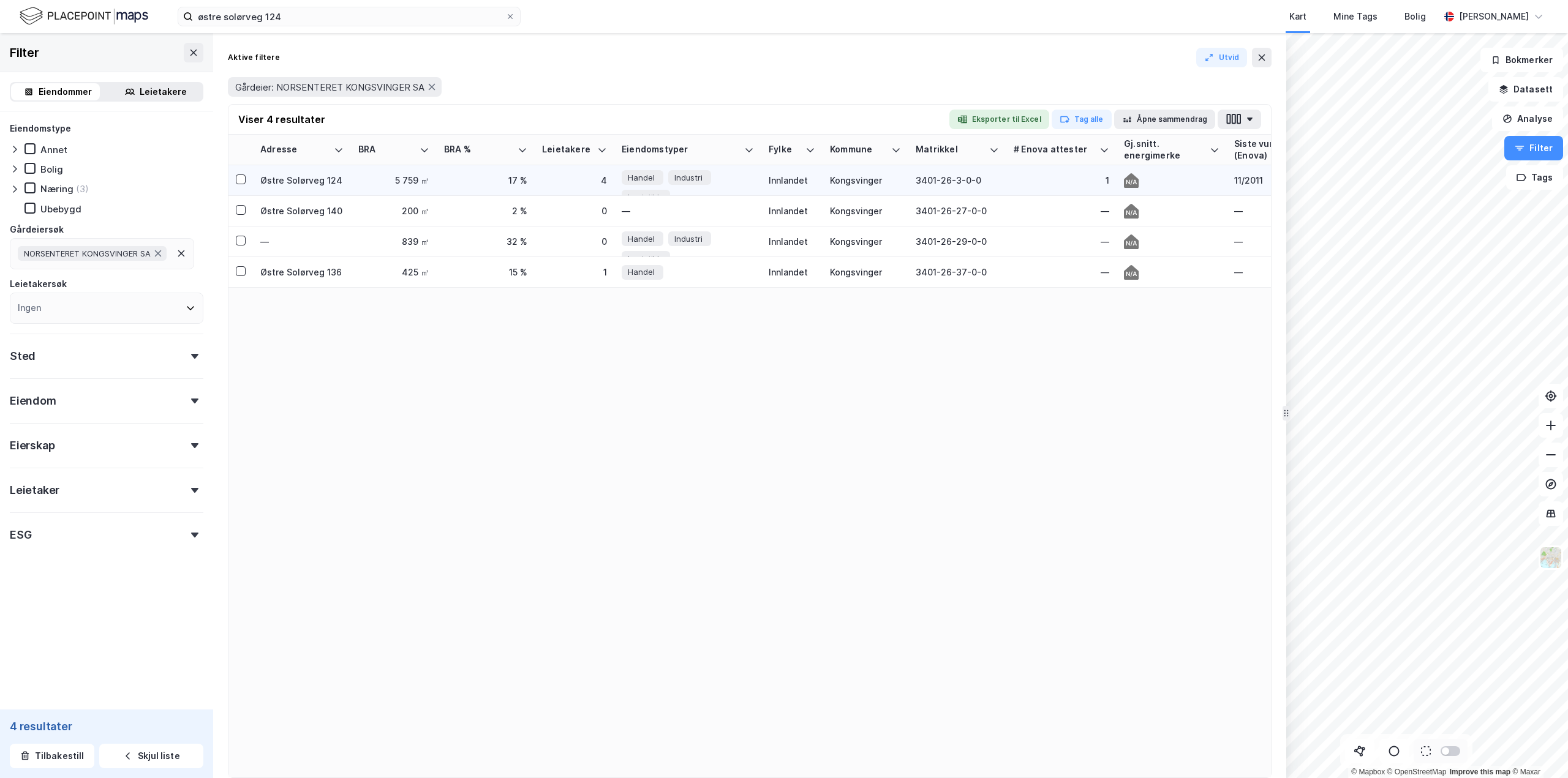
click at [1134, 185] on icon at bounding box center [1131, 180] width 15 height 15
